Goal: Navigation & Orientation: Find specific page/section

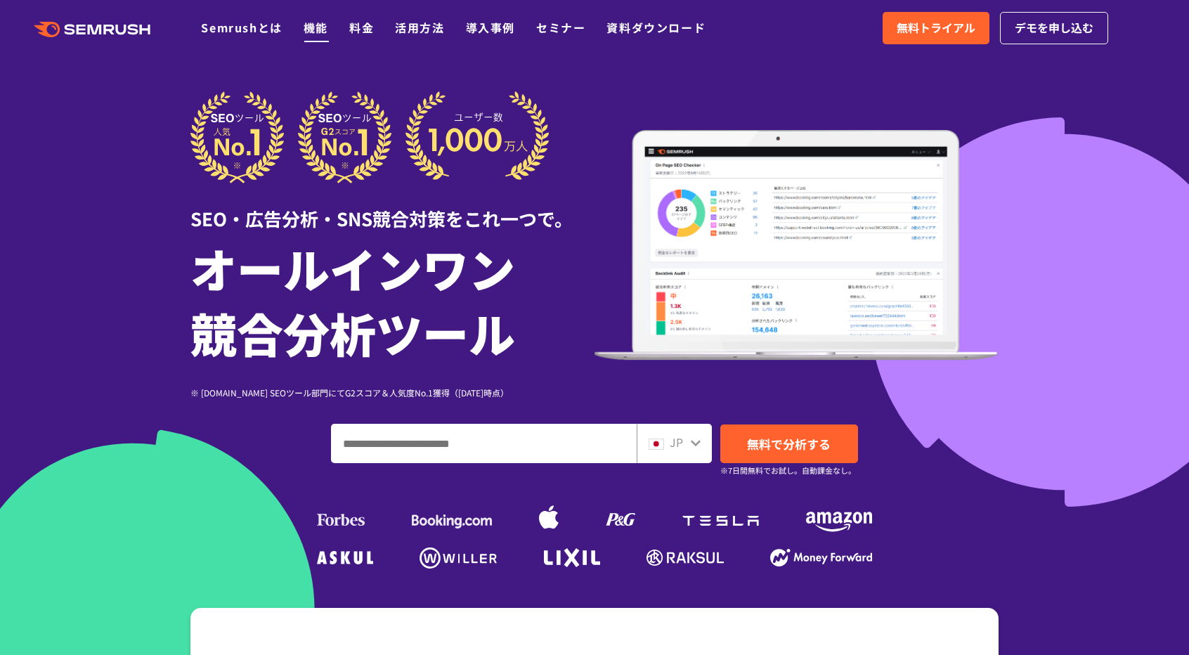
click at [319, 29] on link "機能" at bounding box center [315, 27] width 25 height 17
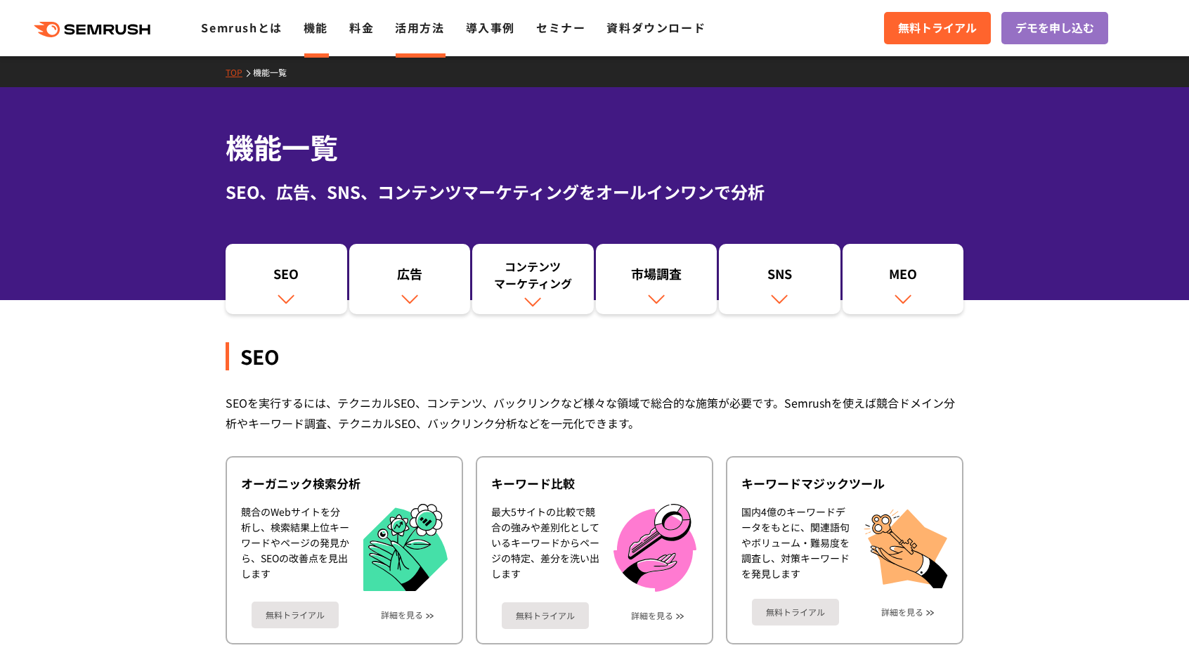
click at [416, 29] on link "活用方法" at bounding box center [419, 27] width 49 height 17
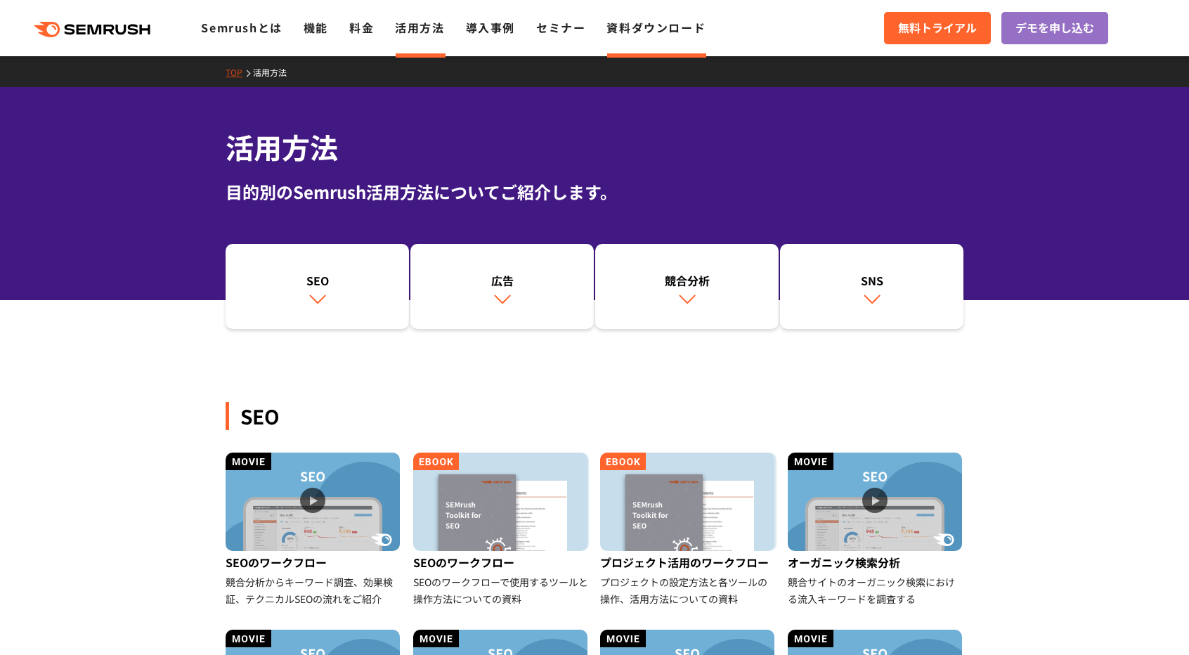
click at [618, 29] on link "資料ダウンロード" at bounding box center [655, 27] width 99 height 17
